Goal: Task Accomplishment & Management: Manage account settings

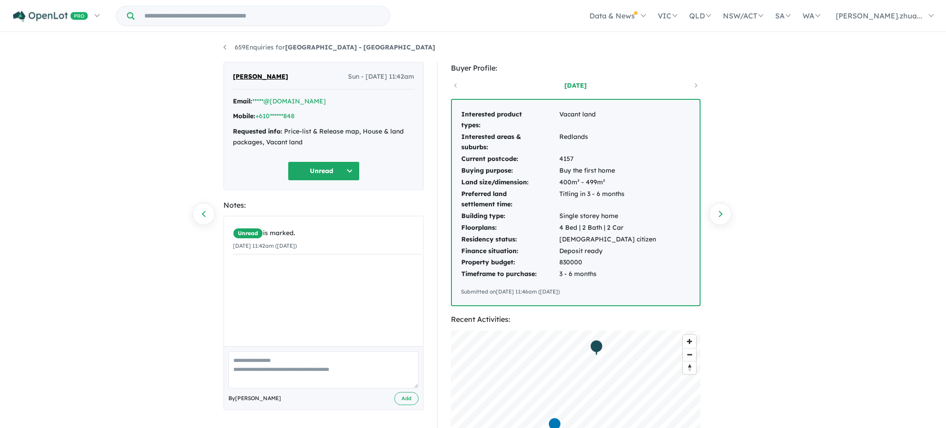
click at [230, 42] on div "659 Enquiries for [GEOGRAPHIC_DATA] - [GEOGRAPHIC_DATA] Previous enquiry Next e…" at bounding box center [473, 231] width 512 height 396
click at [228, 46] on link "659 Enquiries for [GEOGRAPHIC_DATA] - [GEOGRAPHIC_DATA]" at bounding box center [329, 47] width 212 height 8
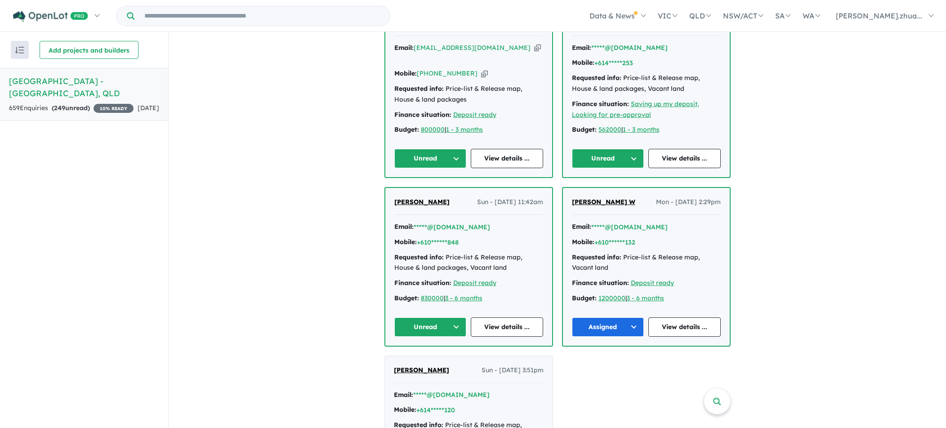
scroll to position [180, 0]
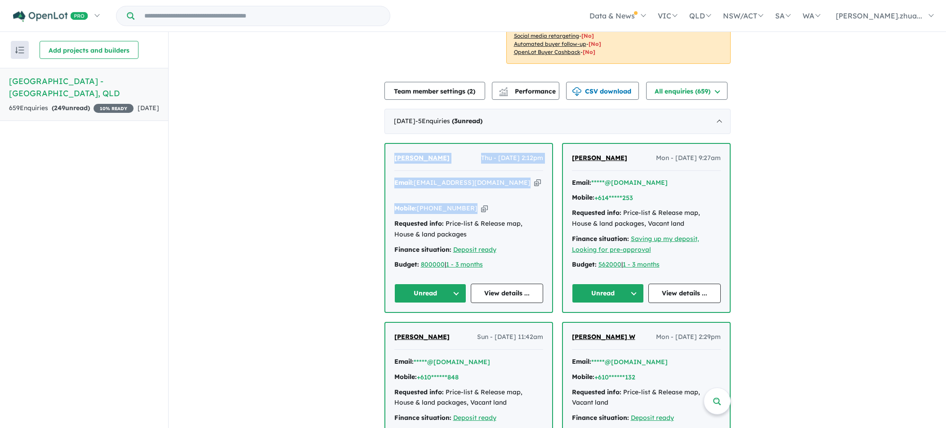
drag, startPoint x: 497, startPoint y: 195, endPoint x: 390, endPoint y: 144, distance: 118.4
click at [390, 144] on div "[PERSON_NAME] - [DATE] 2:12pm Email: [EMAIL_ADDRESS][DOMAIN_NAME] Copied! Mobil…" at bounding box center [468, 228] width 167 height 168
click at [428, 291] on button "Unread" at bounding box center [430, 293] width 72 height 19
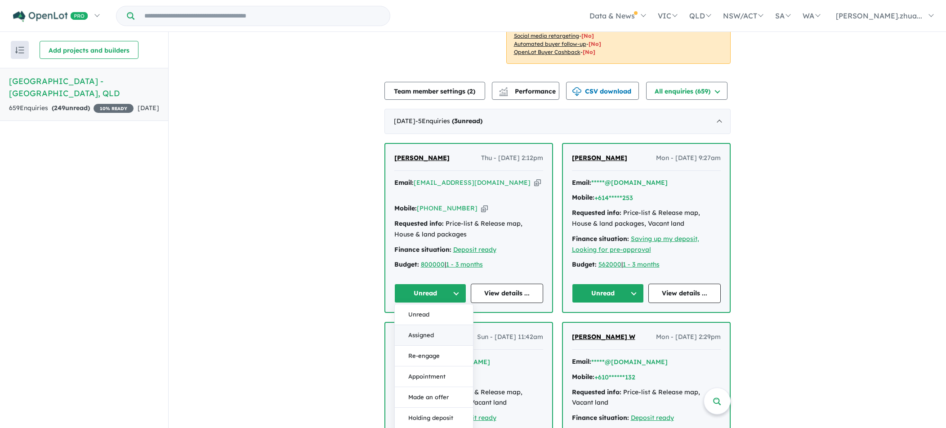
click at [432, 325] on button "Assigned" at bounding box center [434, 335] width 78 height 21
